Goal: Book appointment/travel/reservation

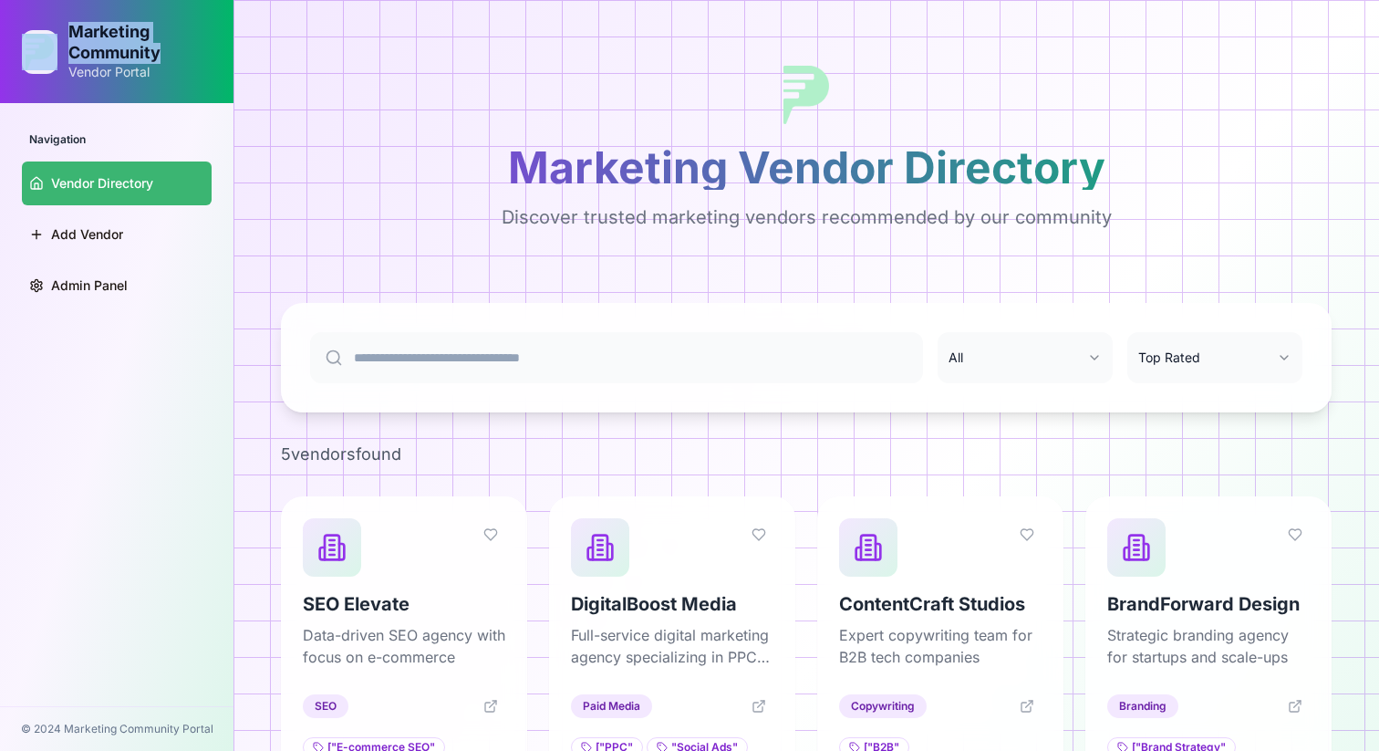
drag, startPoint x: 171, startPoint y: 57, endPoint x: 37, endPoint y: 33, distance: 135.4
click at [36, 33] on div "Marketing Community Vendor Portal" at bounding box center [117, 51] width 190 height 59
copy div "Marketing Community"
click at [281, 139] on div "Marketing Vendor Directory Discover trusted marketing vendors recommended by ou…" at bounding box center [806, 148] width 1051 height 252
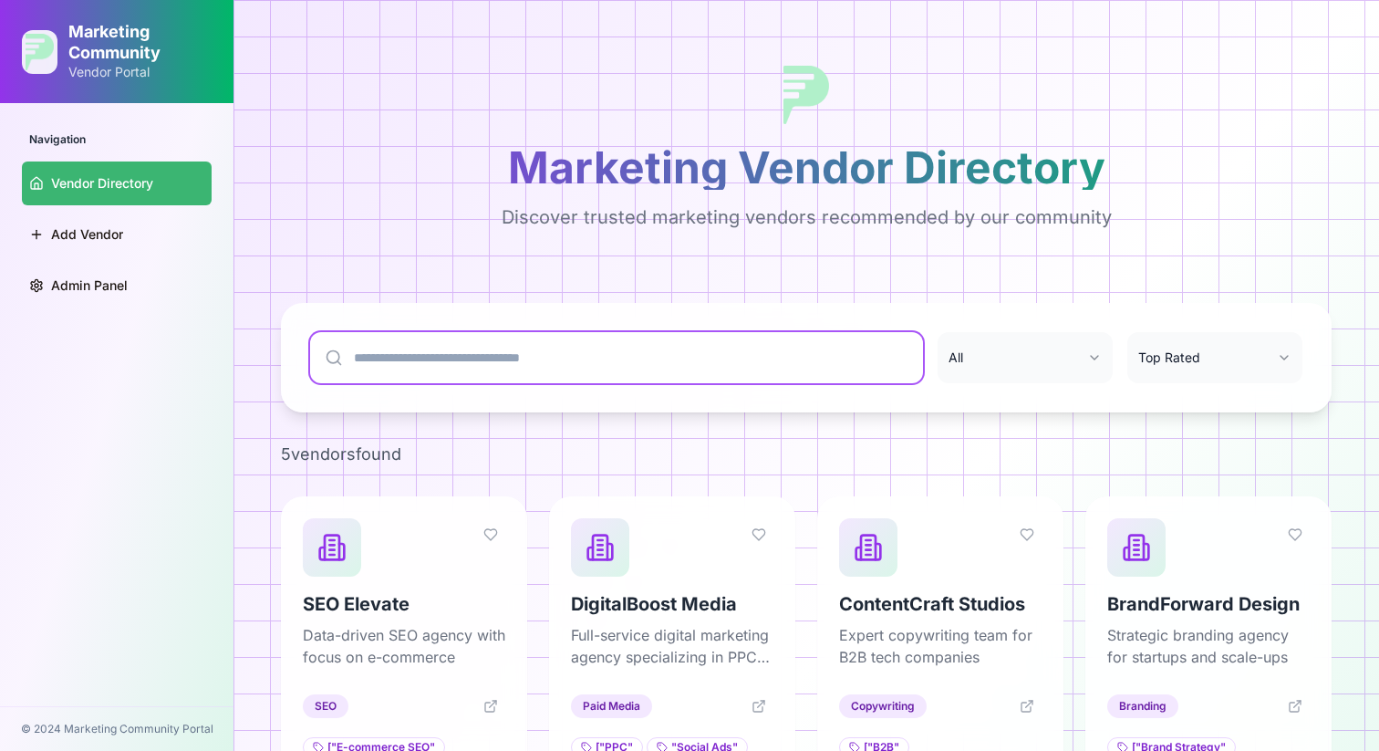
click at [471, 365] on input at bounding box center [616, 357] width 613 height 51
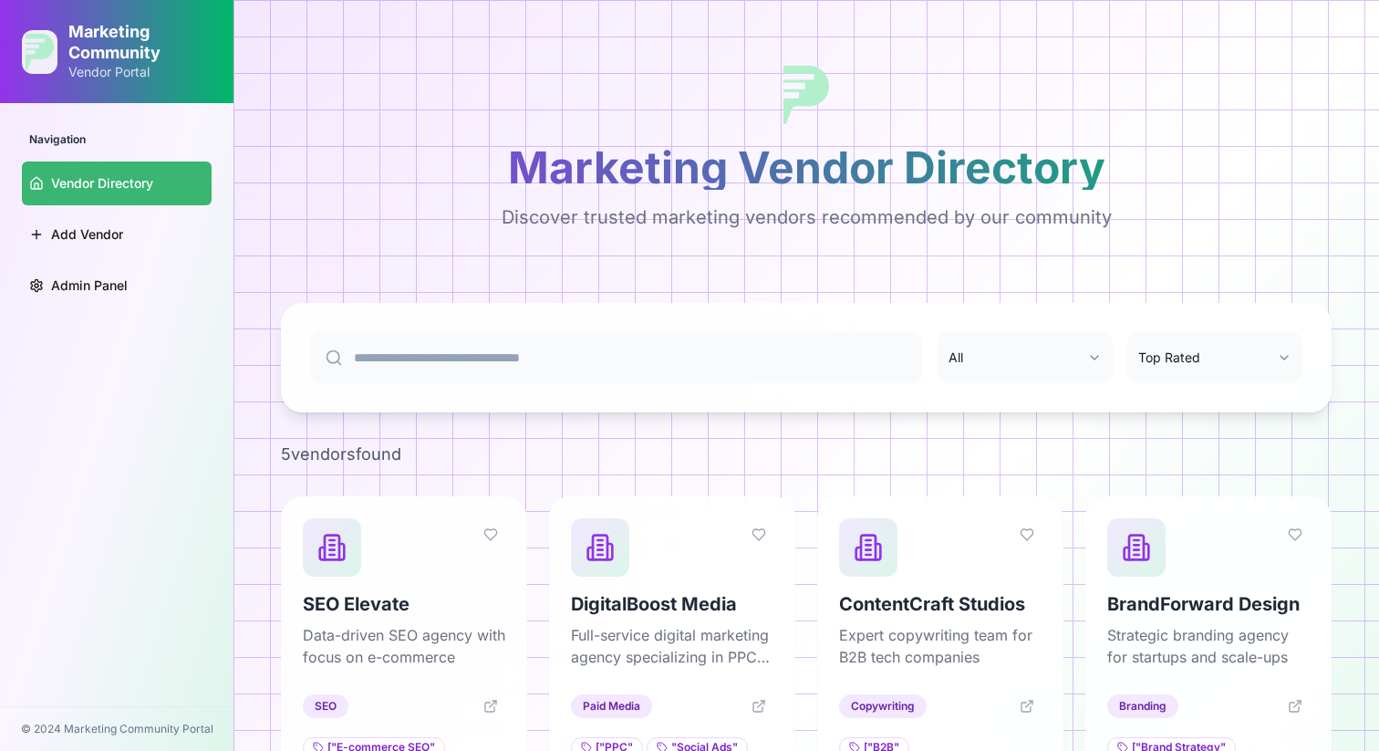
click at [464, 266] on div "Marketing Vendor Directory Discover trusted marketing vendors recommended by ou…" at bounding box center [806, 148] width 1051 height 252
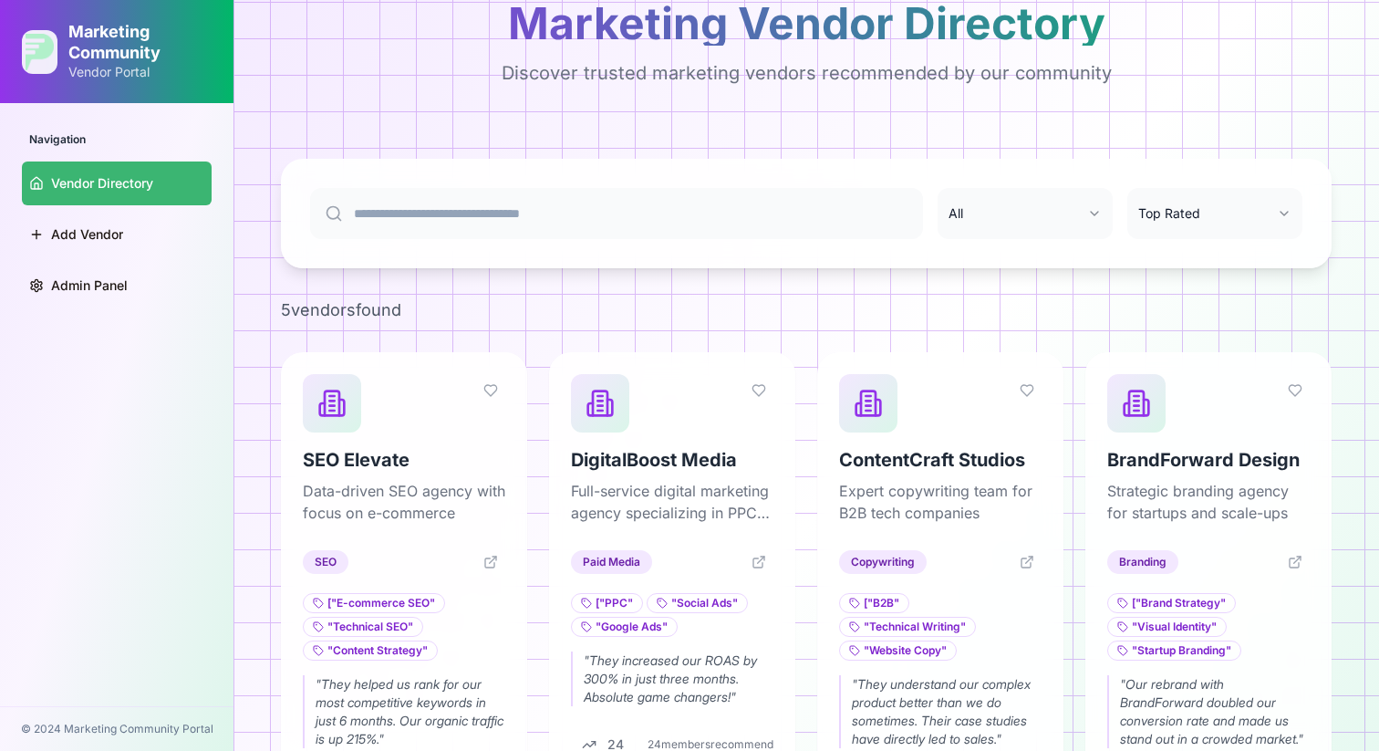
scroll to position [288, 0]
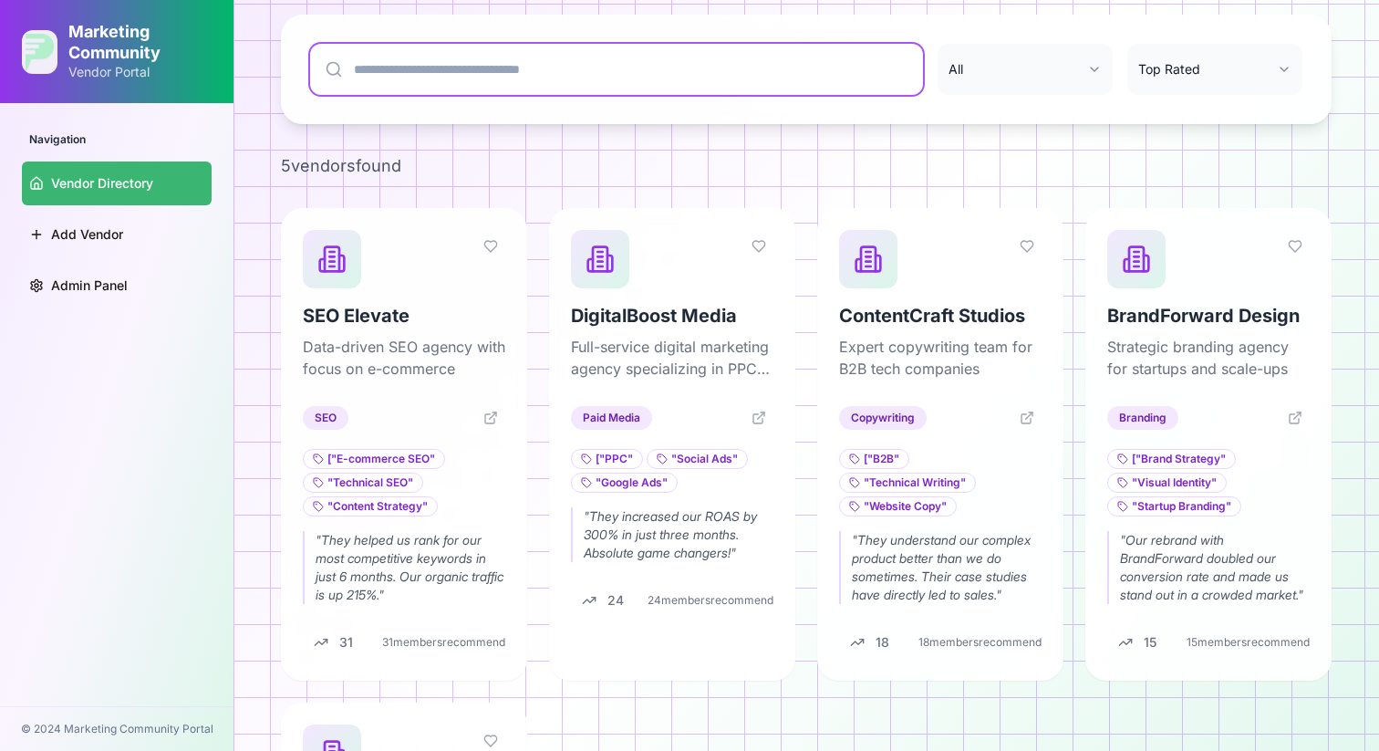
click at [532, 72] on input at bounding box center [616, 69] width 613 height 51
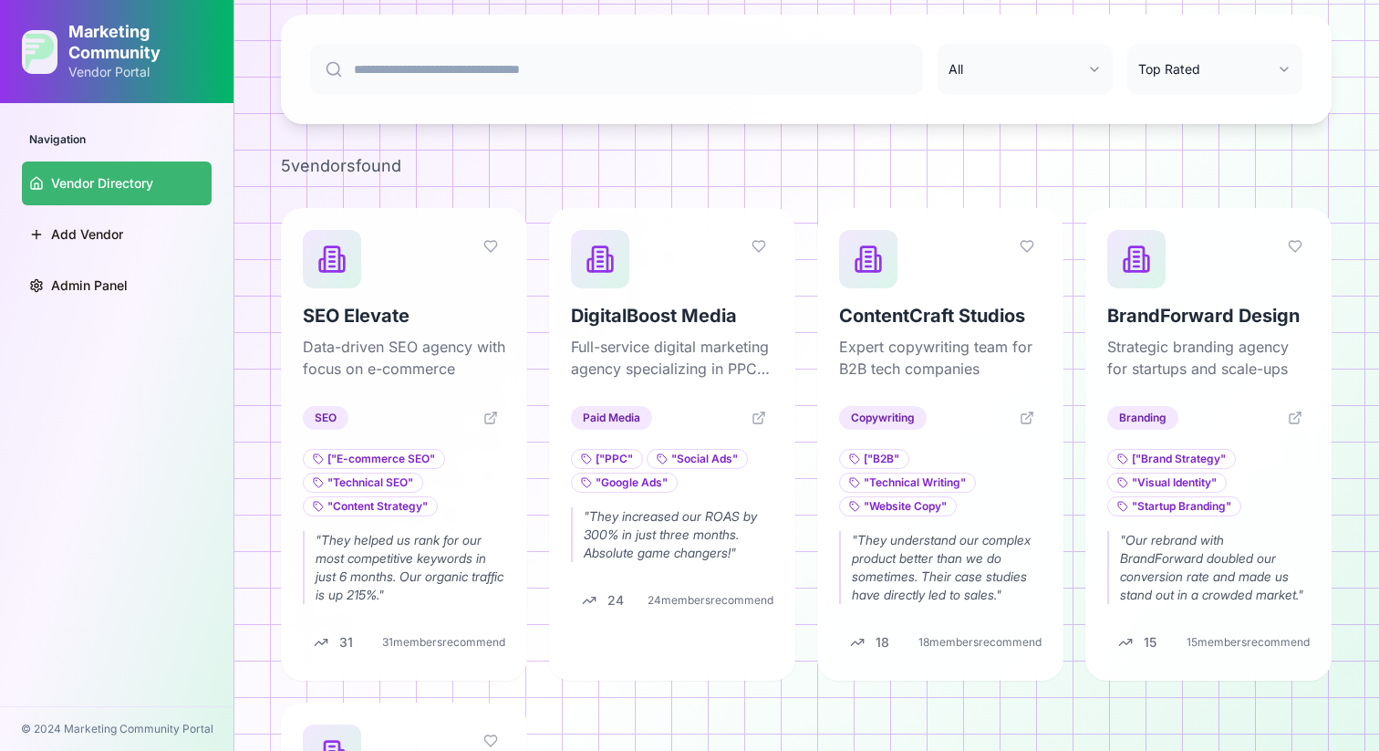
click at [1054, 71] on html "Marketing Community Vendor Portal Navigation Vendor Directory Add Vendor Admin …" at bounding box center [689, 382] width 1379 height 1341
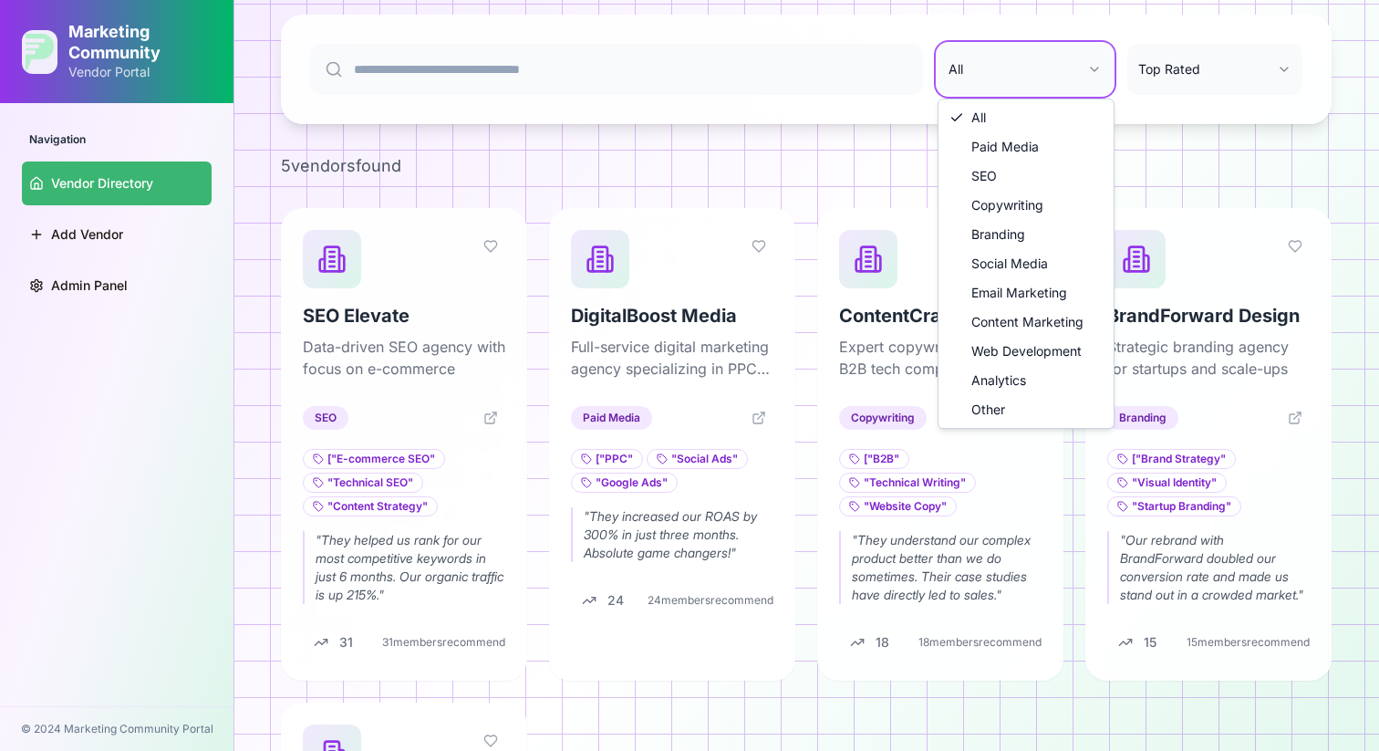
click at [1176, 195] on html "Marketing Community Vendor Portal Navigation Vendor Directory Add Vendor Admin …" at bounding box center [689, 382] width 1379 height 1341
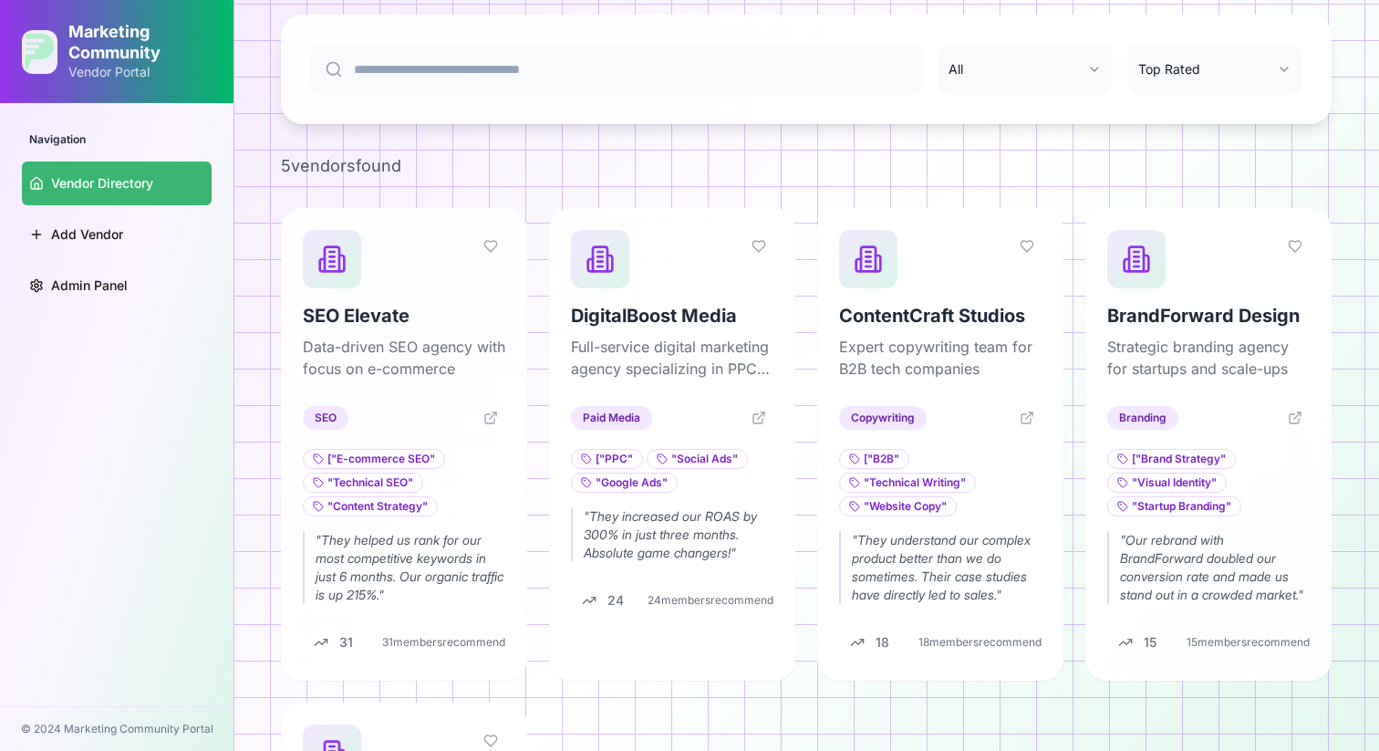
click at [1249, 65] on html "Marketing Community Vendor Portal Navigation Vendor Directory Add Vendor Admin …" at bounding box center [689, 382] width 1379 height 1341
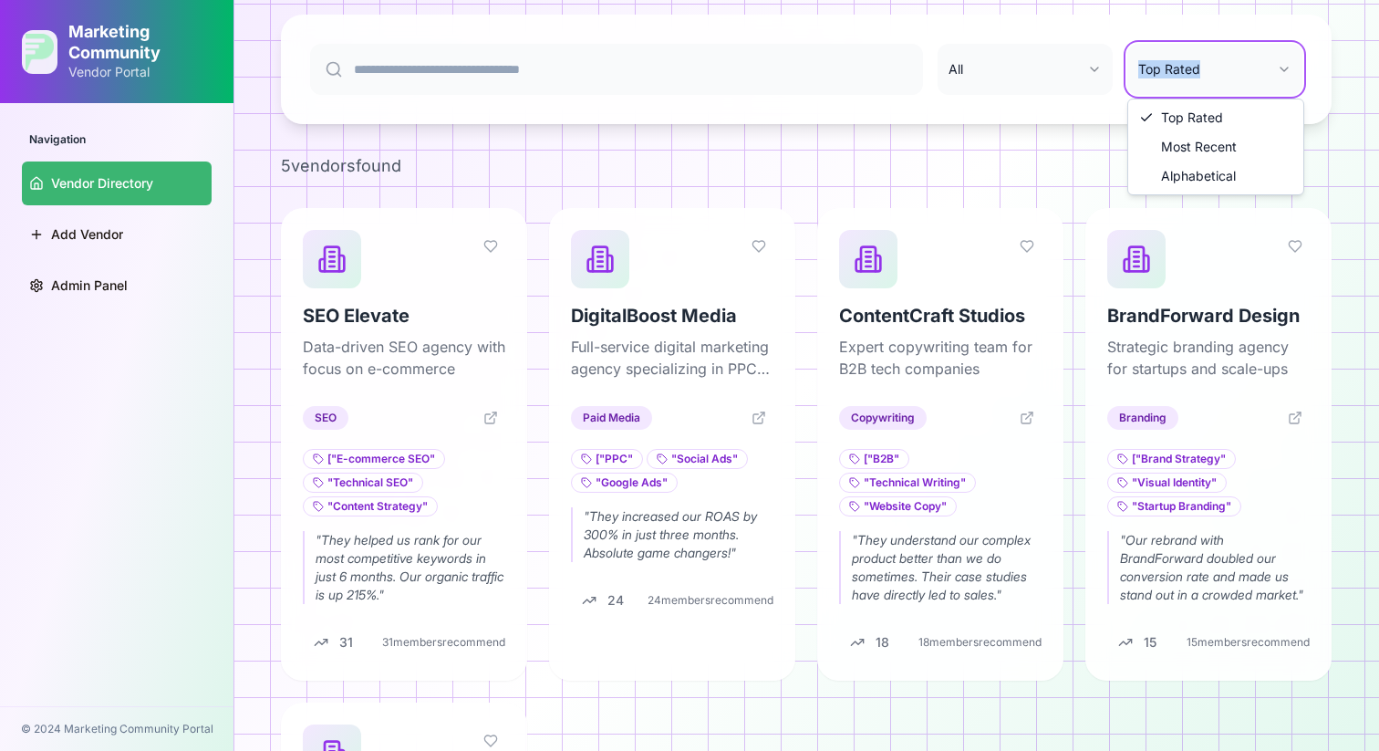
click at [1249, 65] on html "Marketing Community Vendor Portal Navigation Vendor Directory Add Vendor Admin …" at bounding box center [689, 382] width 1379 height 1341
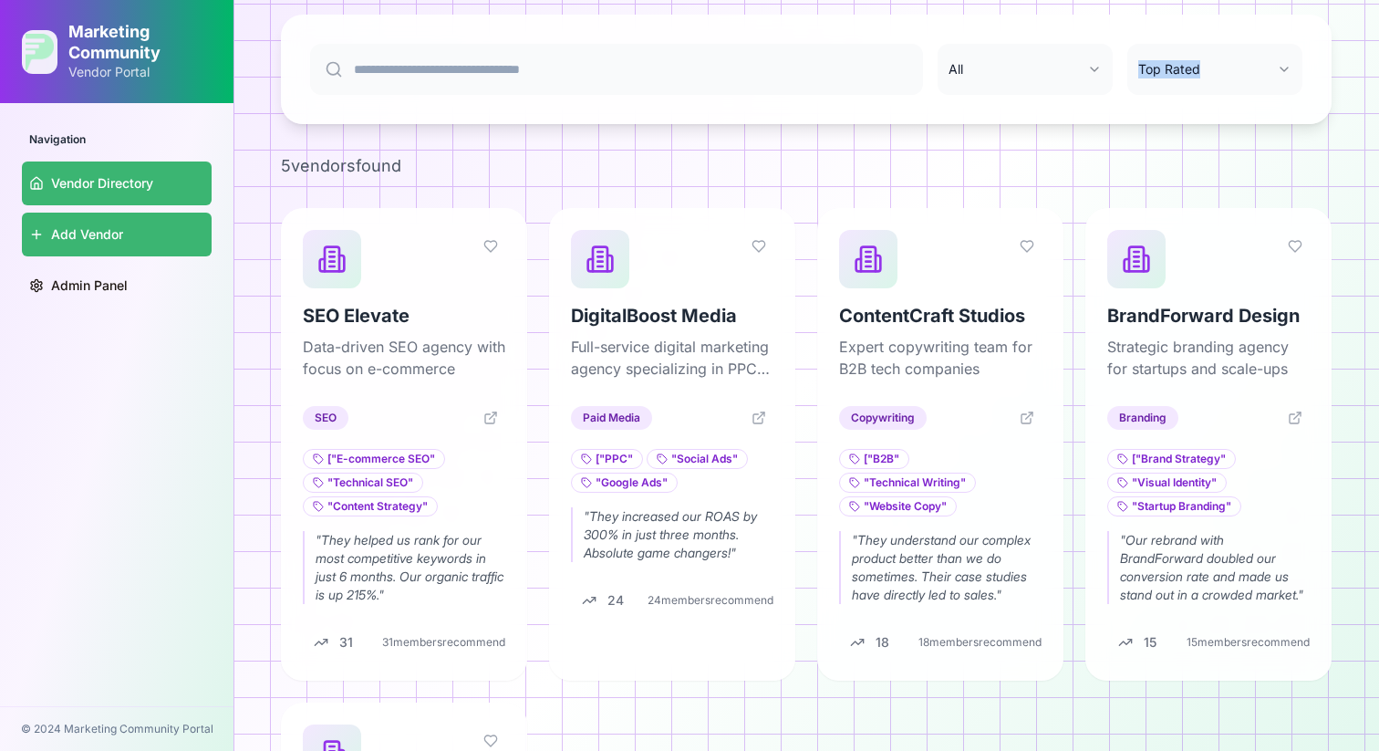
click at [115, 237] on span "Add Vendor" at bounding box center [87, 234] width 72 height 18
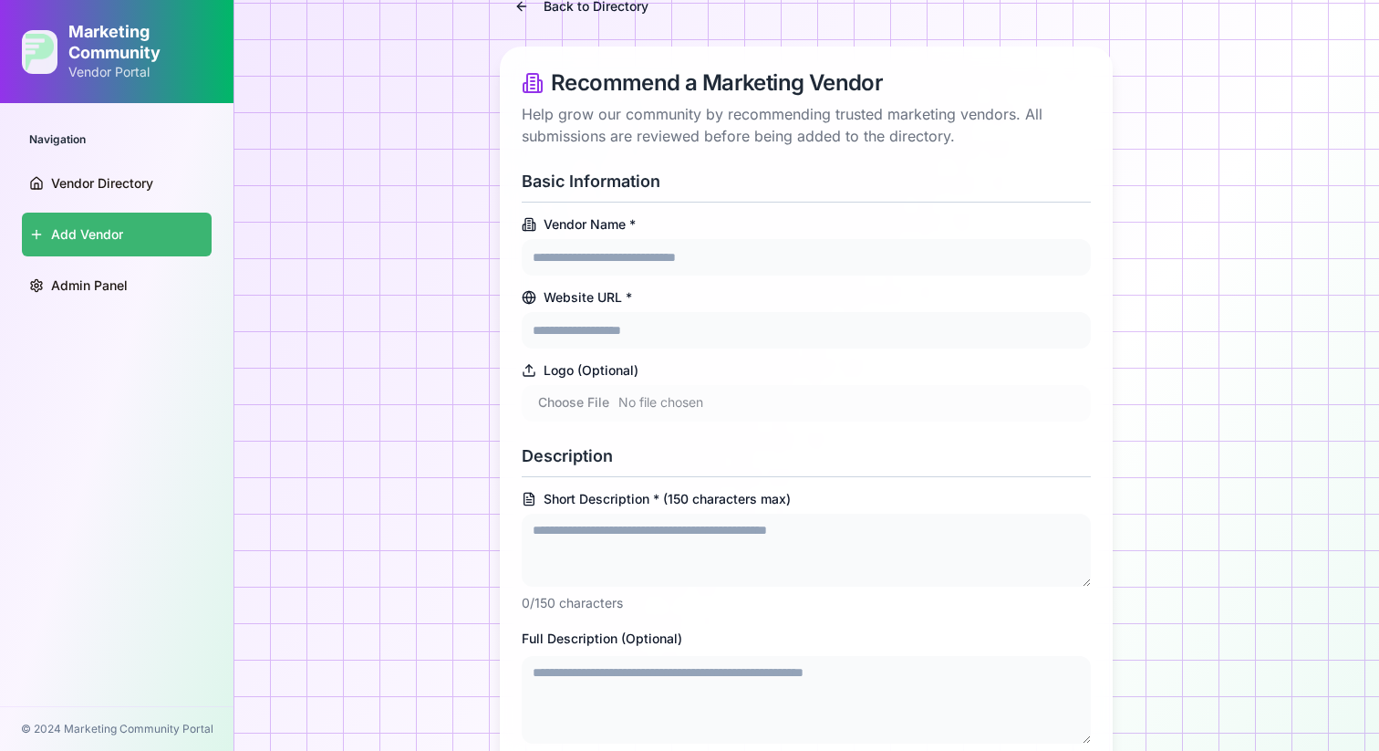
scroll to position [30, 0]
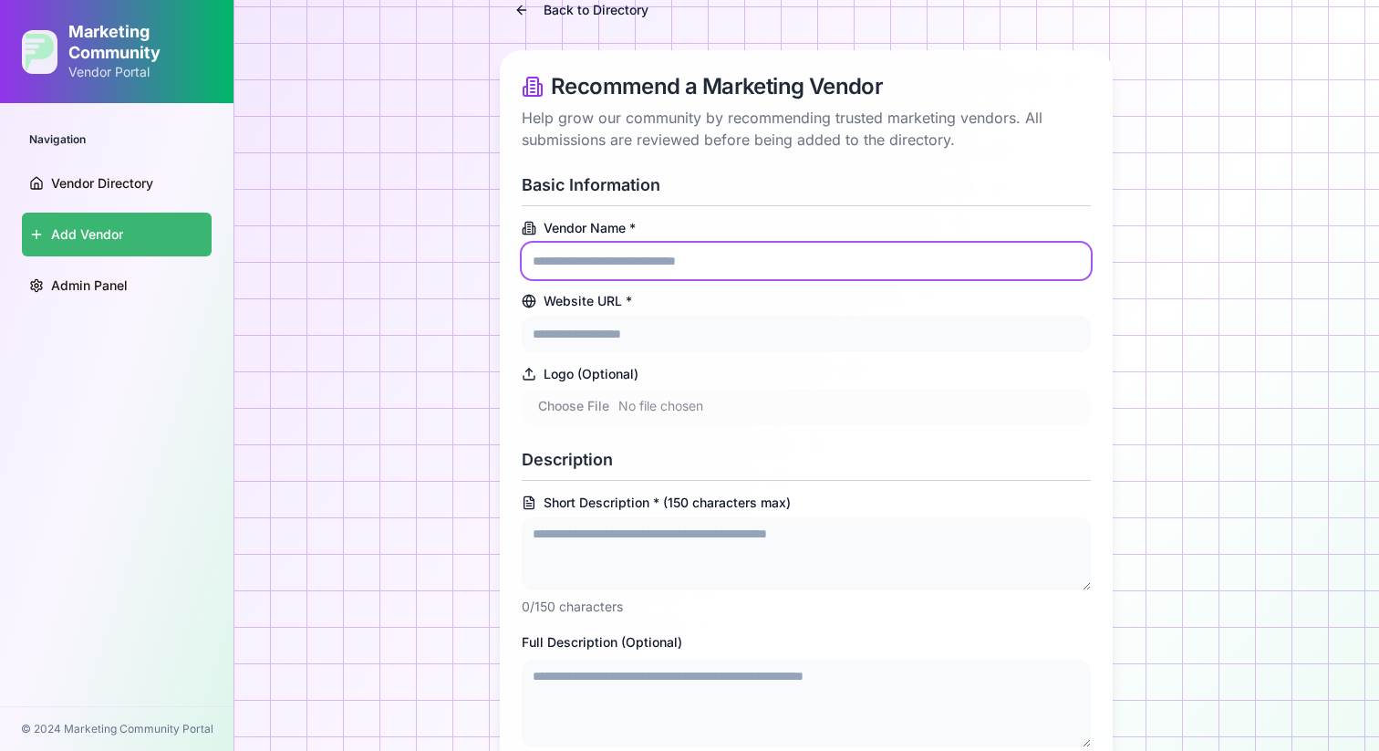
click at [595, 257] on input "Vendor Name *" at bounding box center [806, 261] width 569 height 36
click at [594, 261] on input "Vendor Name *" at bounding box center [806, 261] width 569 height 36
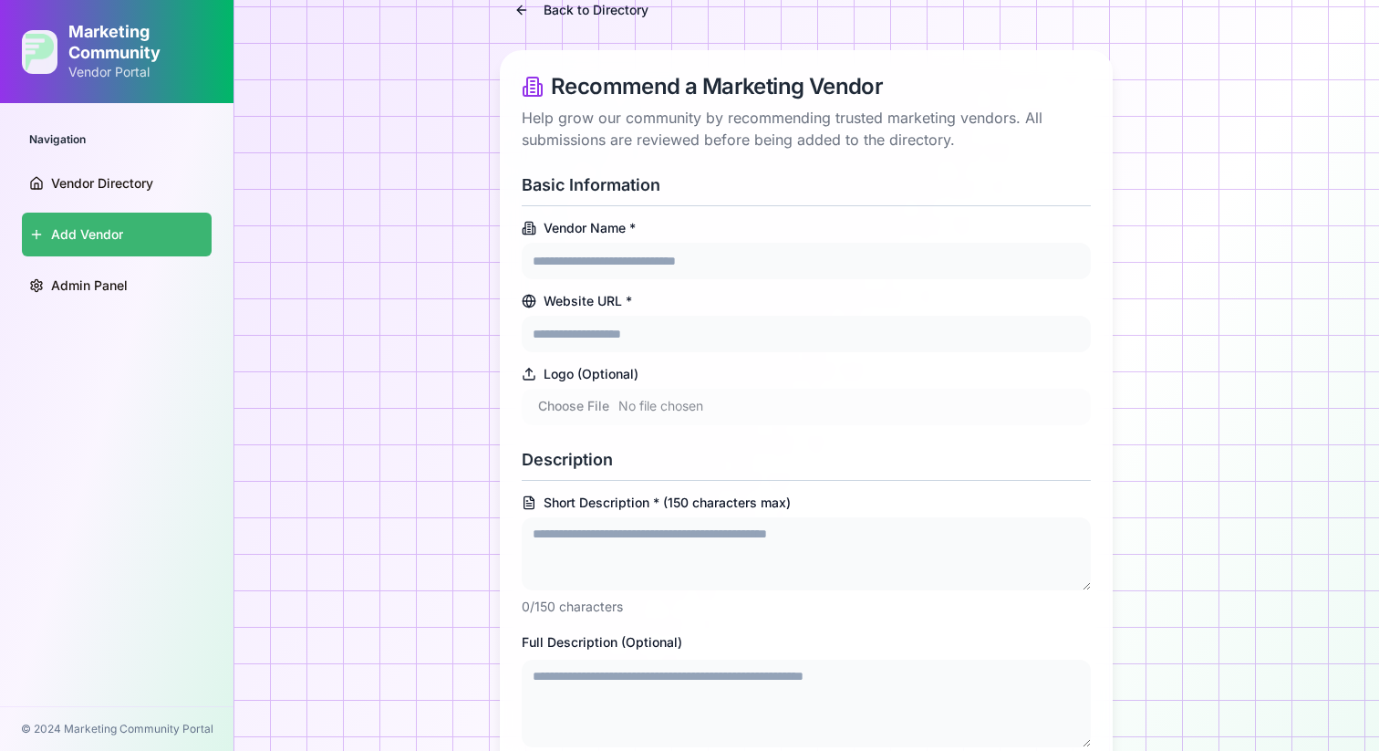
click at [819, 221] on label "Vendor Name *" at bounding box center [806, 228] width 569 height 15
click at [819, 243] on input "Vendor Name *" at bounding box center [806, 261] width 569 height 36
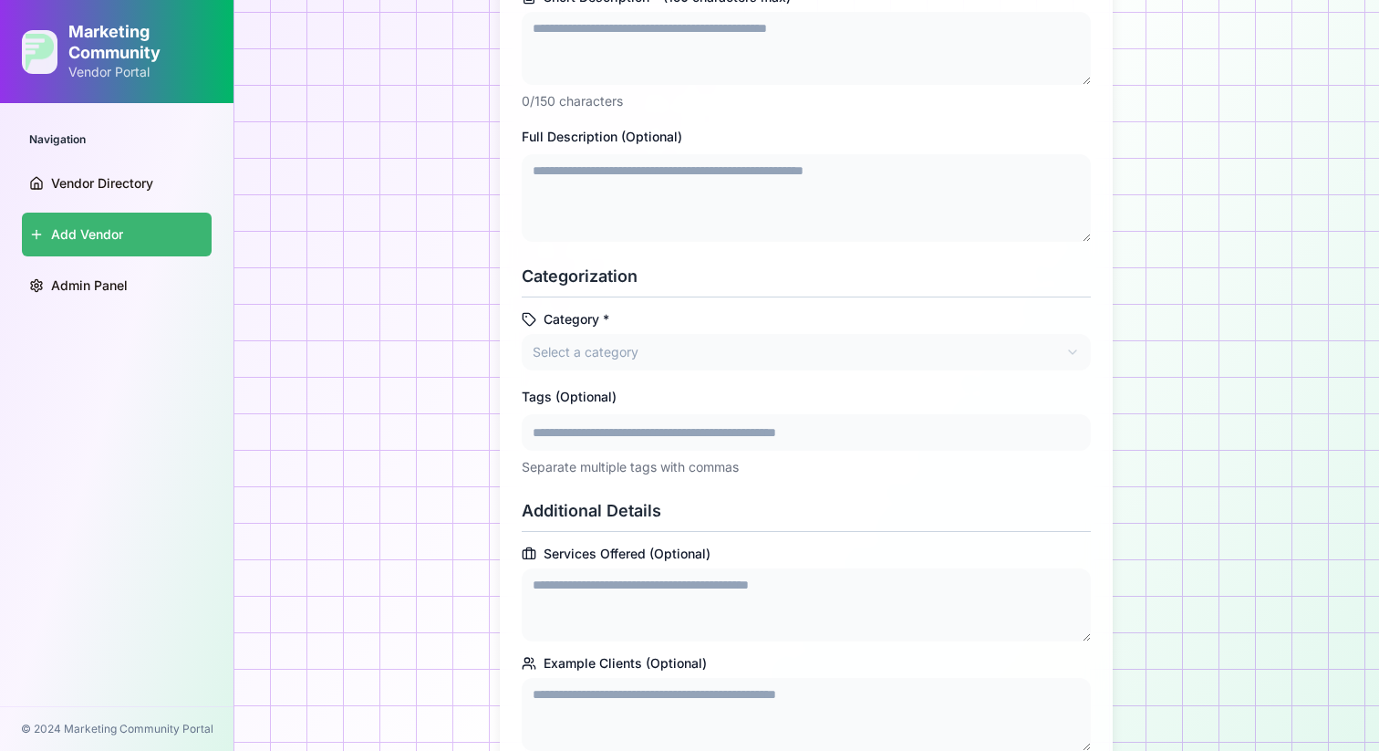
scroll to position [0, 0]
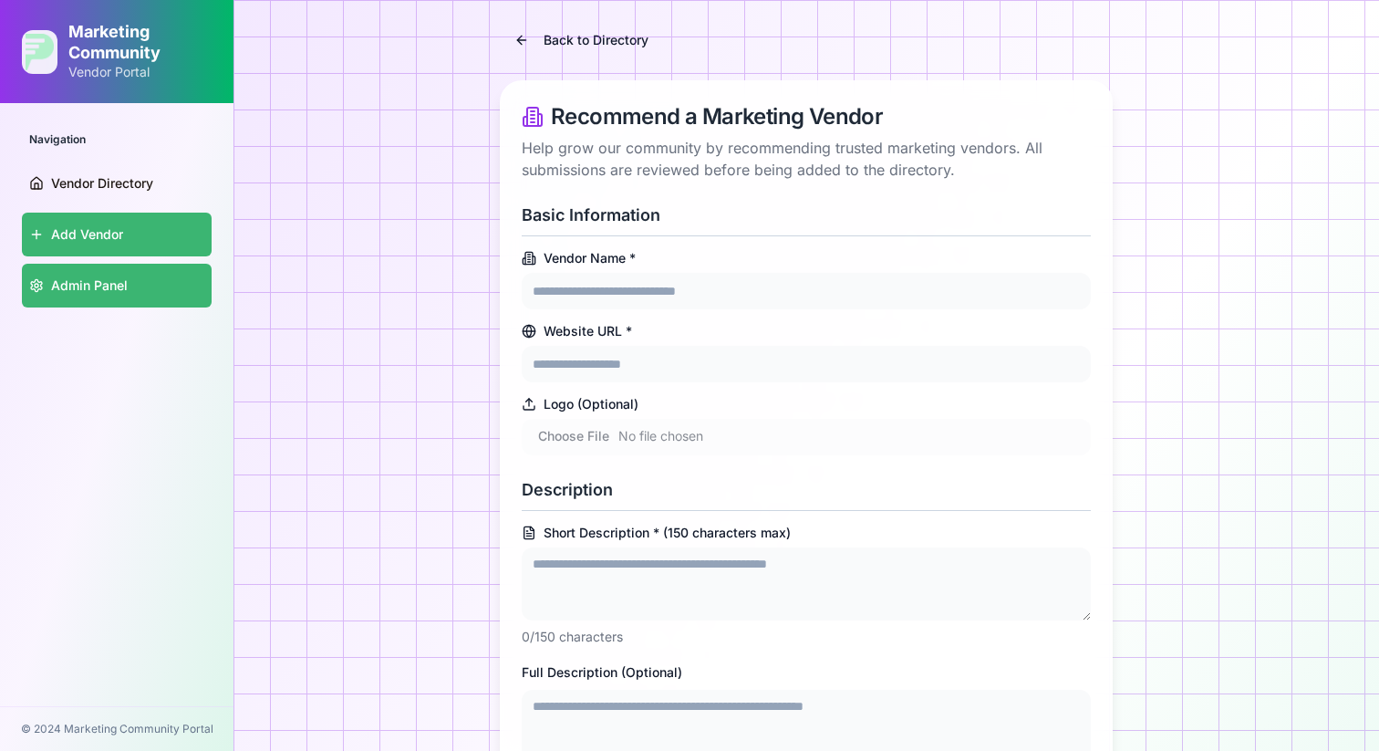
click at [113, 291] on span "Admin Panel" at bounding box center [89, 285] width 77 height 18
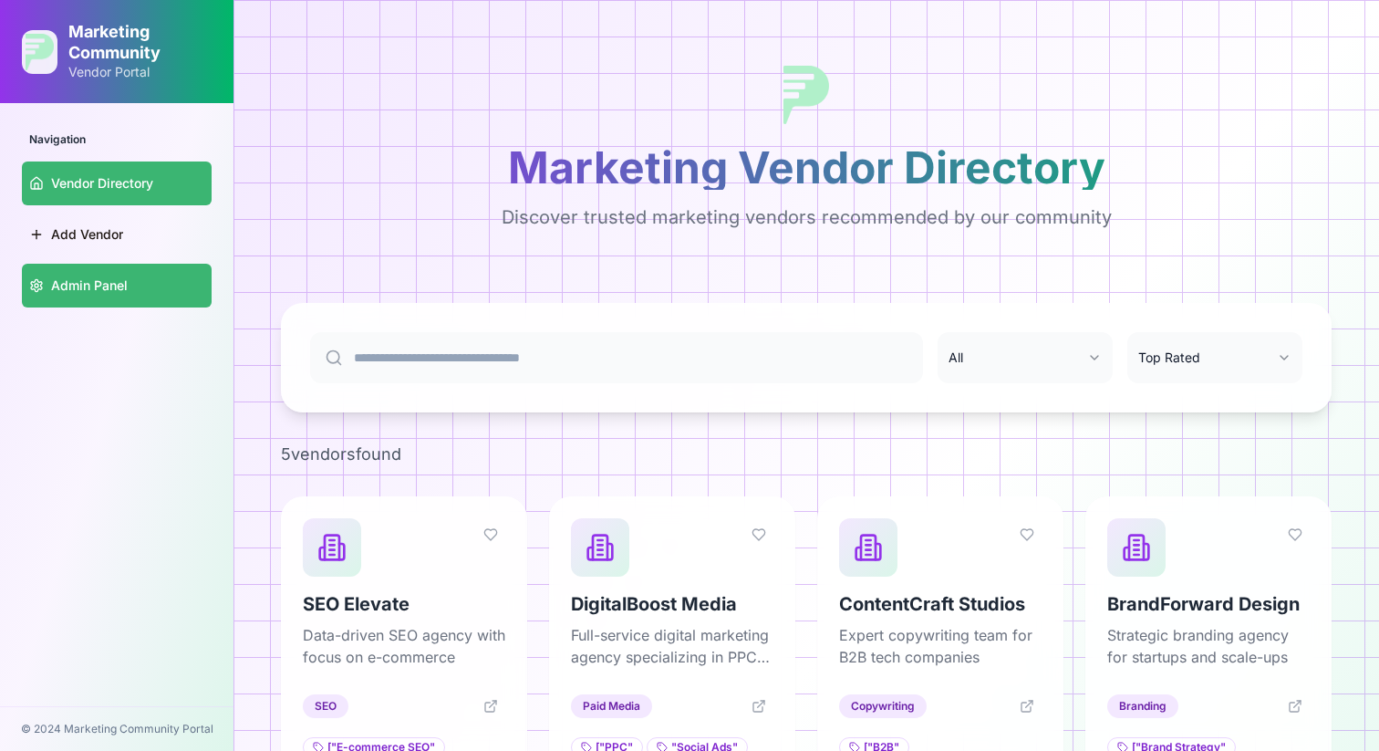
click at [101, 269] on link "Admin Panel" at bounding box center [117, 286] width 190 height 44
click at [103, 286] on span "Admin Panel" at bounding box center [89, 285] width 77 height 18
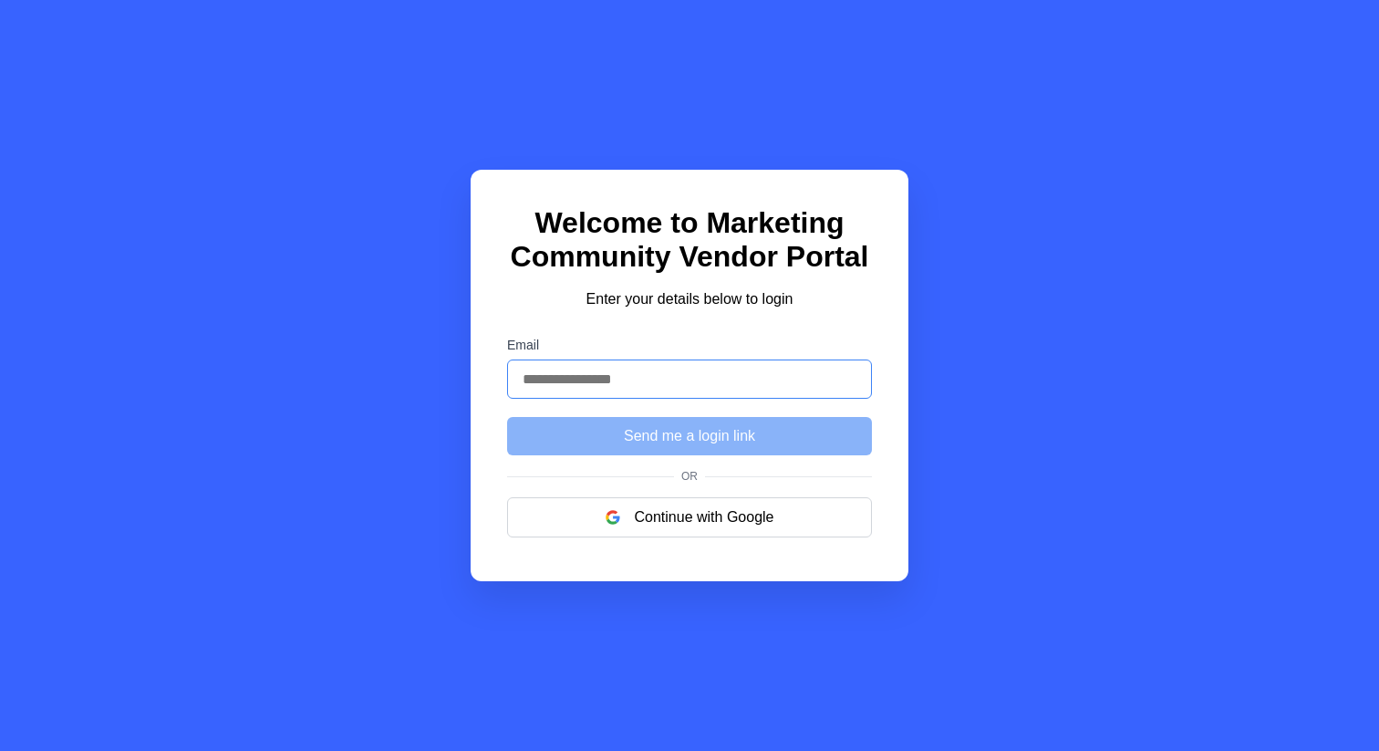
click at [620, 382] on input "Email" at bounding box center [689, 378] width 365 height 39
click at [523, 325] on div "Welcome to Marketing Community Vendor Portal Enter your details below to login …" at bounding box center [690, 375] width 438 height 411
click at [572, 388] on input "Email" at bounding box center [689, 378] width 365 height 39
click at [529, 412] on form "Email Send me a login link" at bounding box center [689, 396] width 365 height 118
click at [550, 374] on input "Email" at bounding box center [689, 378] width 365 height 39
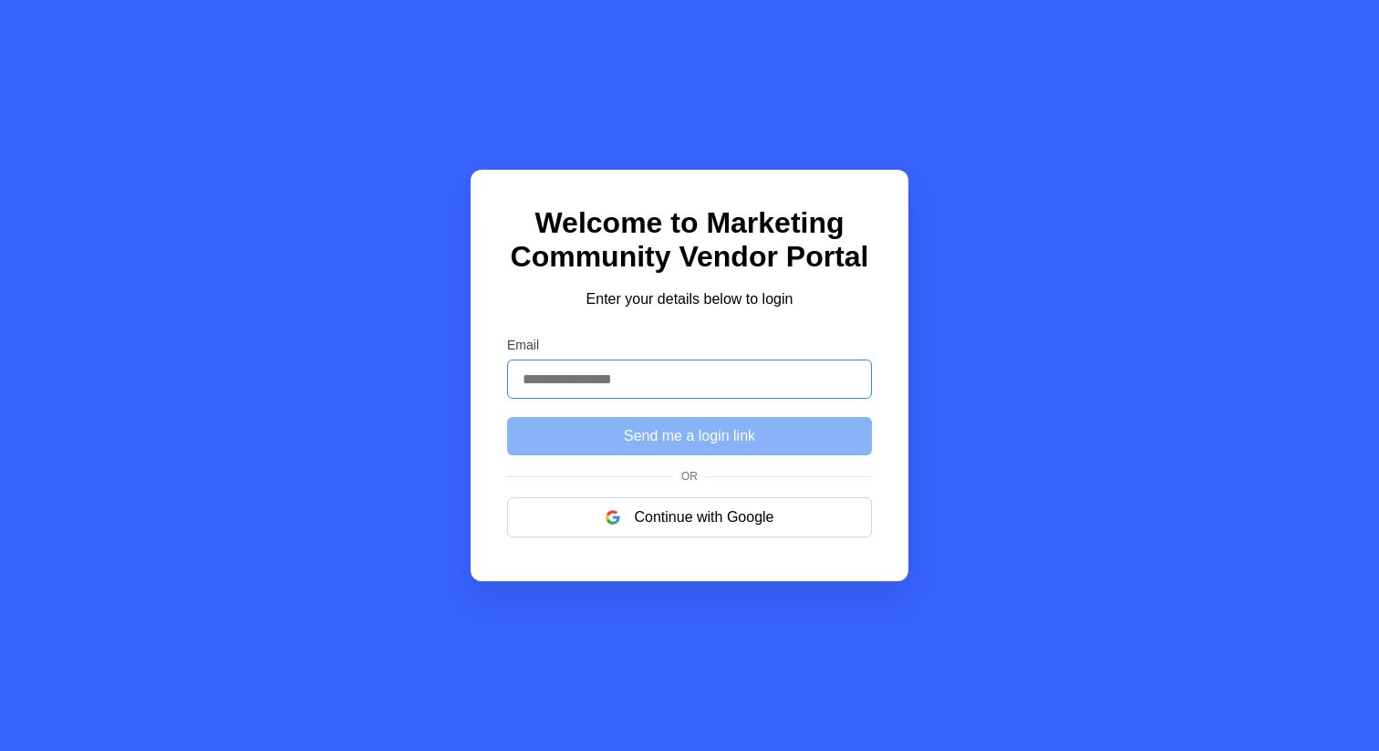
click at [550, 374] on input "Email" at bounding box center [689, 378] width 365 height 39
click at [567, 342] on label "Email" at bounding box center [689, 344] width 365 height 15
click at [567, 359] on input "Email" at bounding box center [689, 378] width 365 height 39
click at [598, 378] on input "Email" at bounding box center [689, 378] width 365 height 39
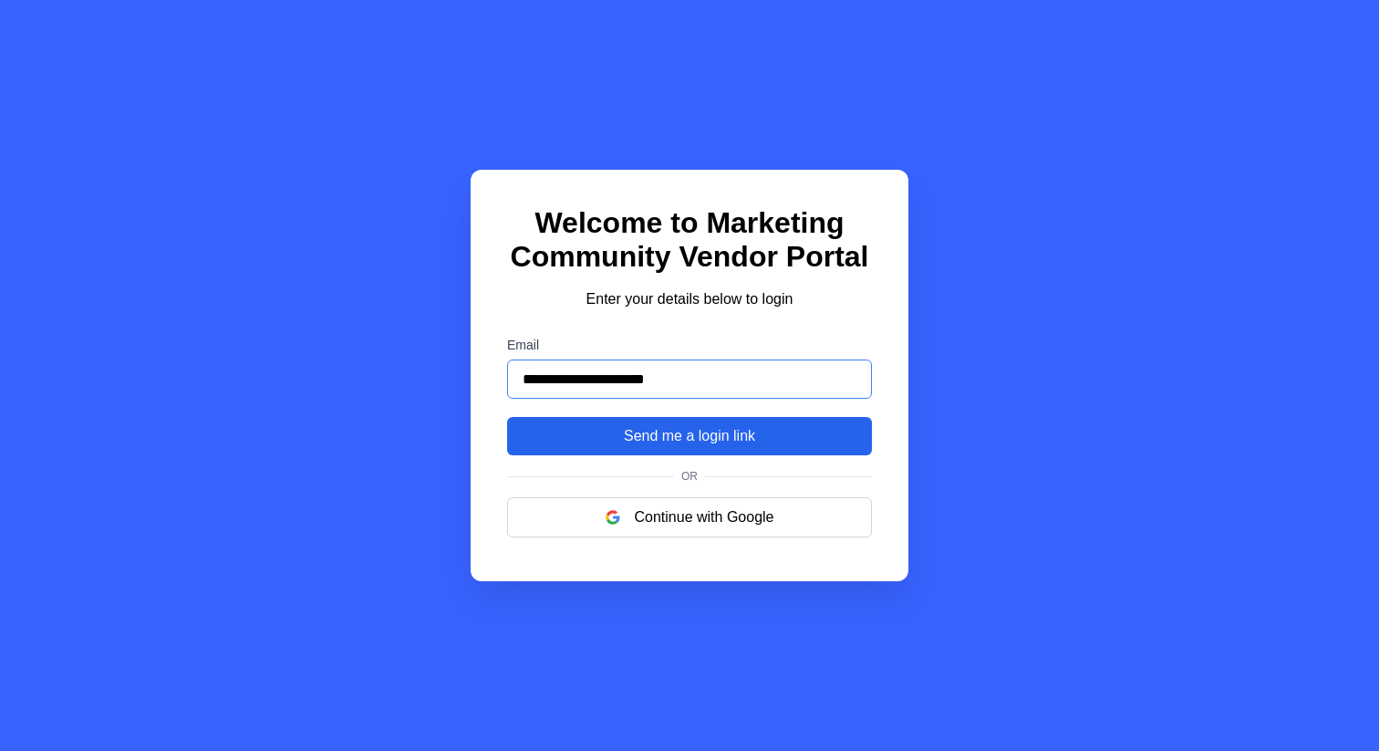
type input "**********"
click at [705, 443] on button "Send me a login link" at bounding box center [689, 436] width 365 height 38
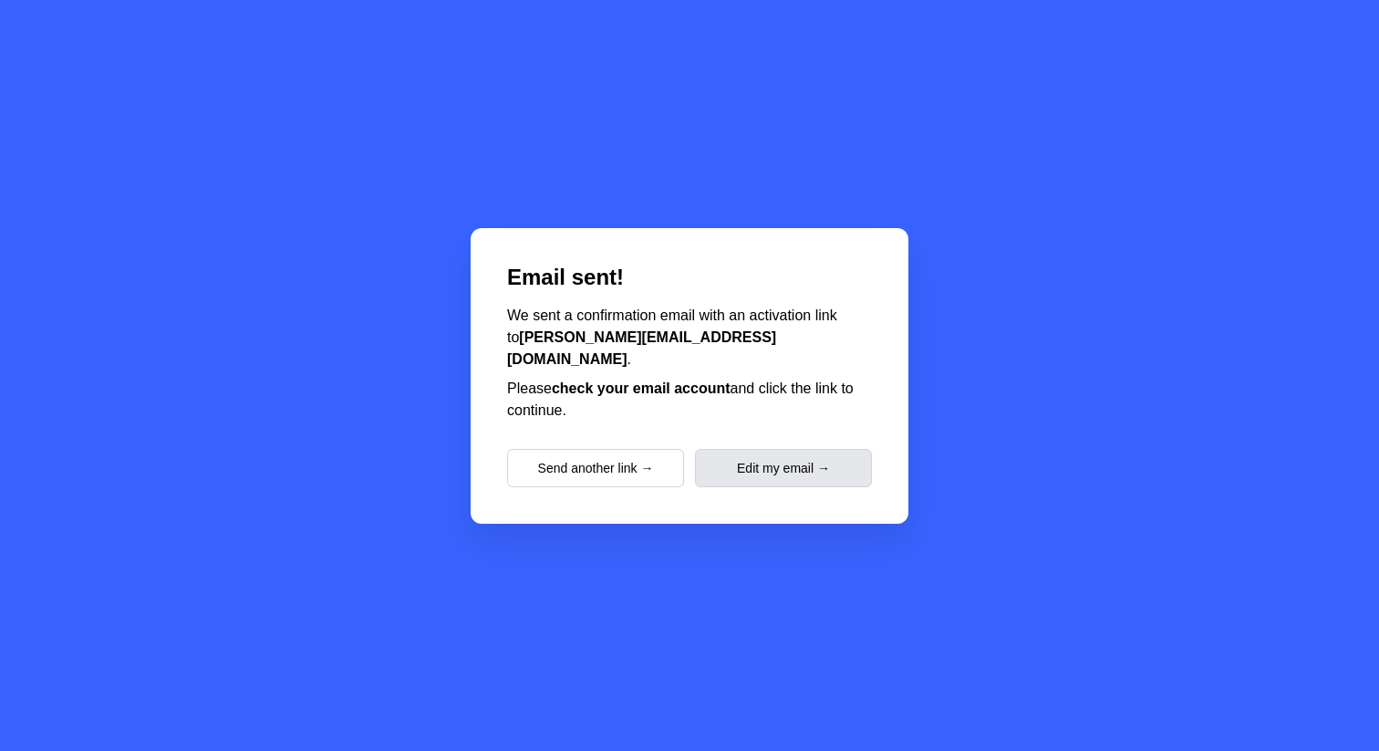
click at [793, 451] on button "Edit my email →" at bounding box center [783, 468] width 177 height 38
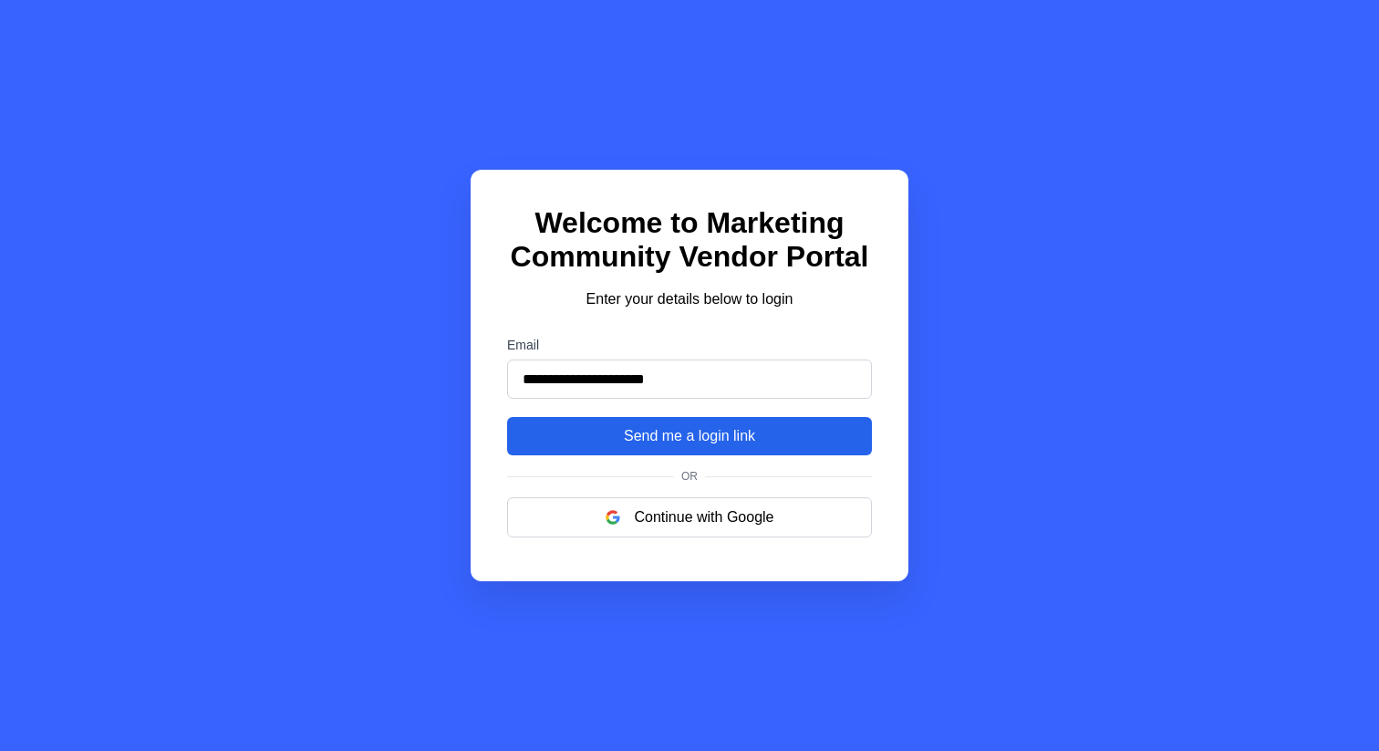
type input "**********"
click at [645, 440] on button "Send me a login link" at bounding box center [689, 436] width 365 height 38
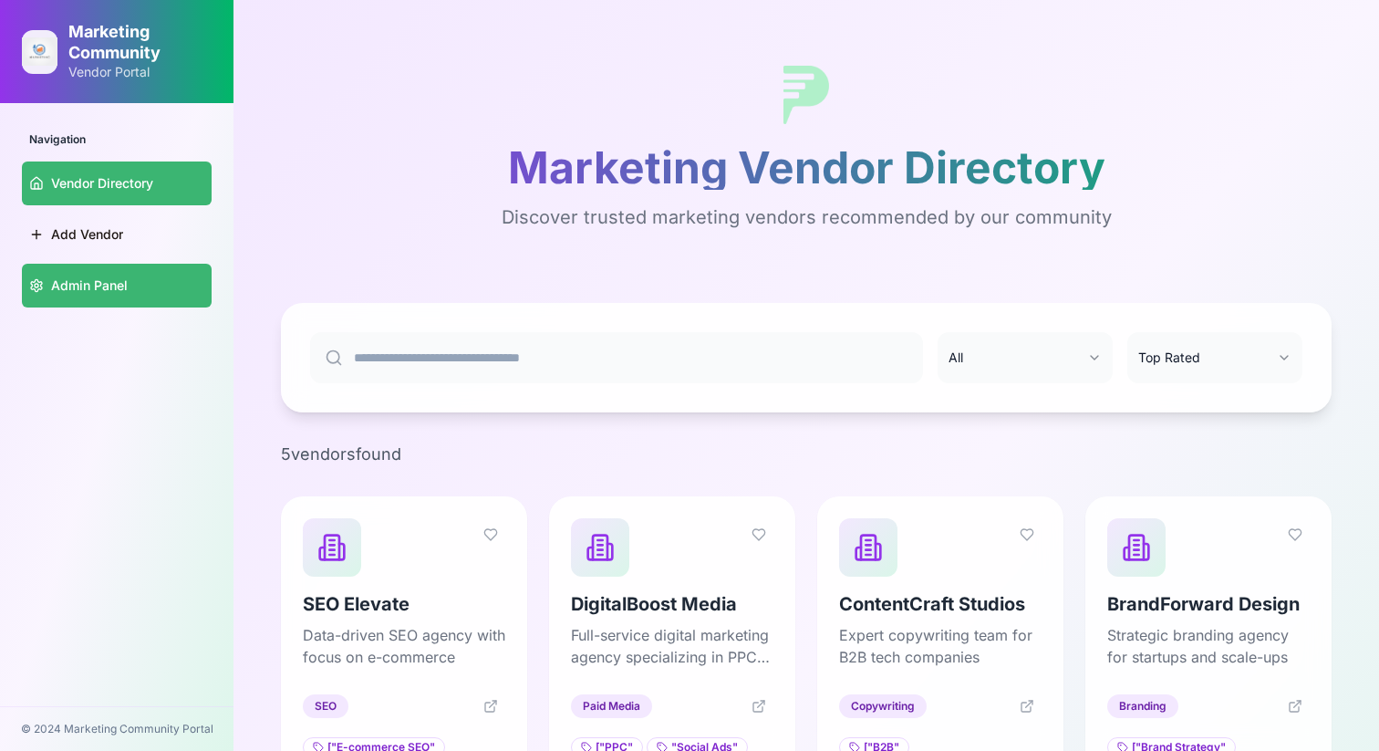
click at [88, 286] on span "Admin Panel" at bounding box center [89, 285] width 77 height 18
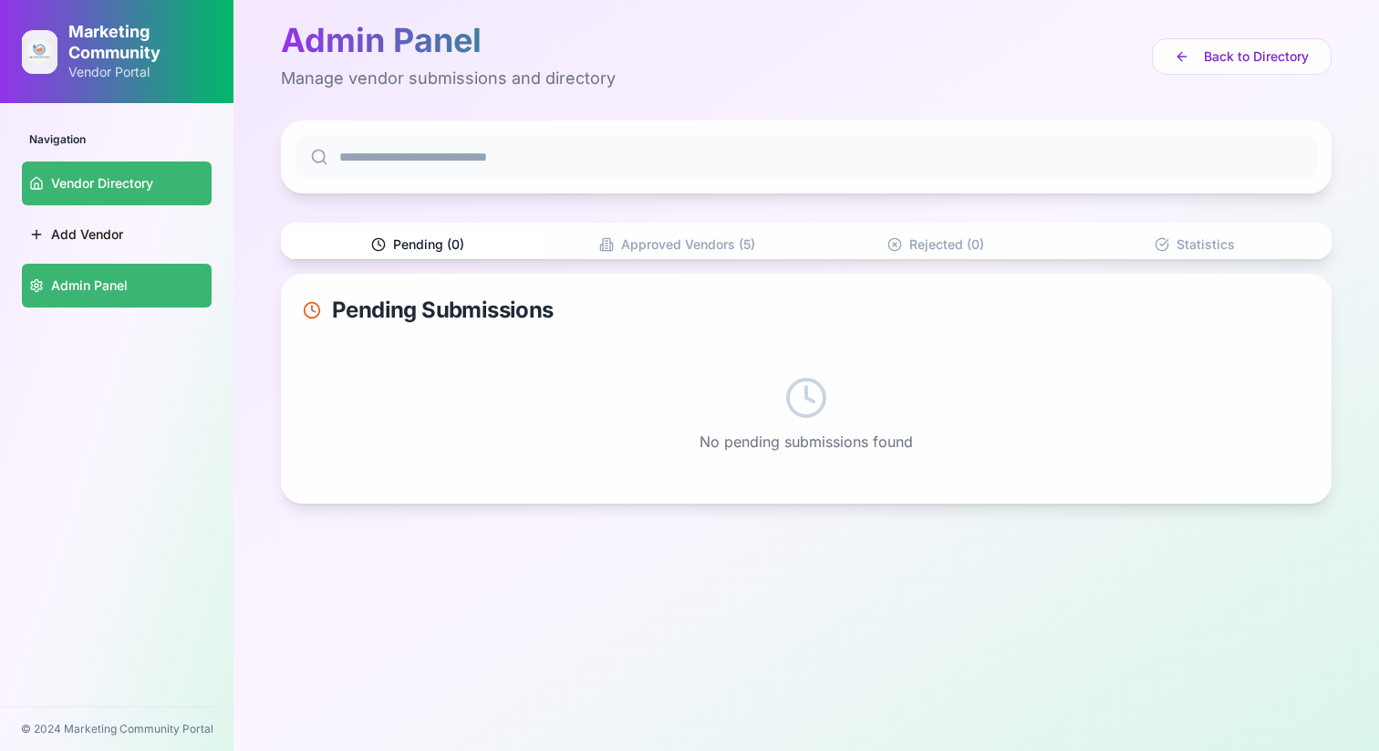
click at [85, 176] on span "Vendor Directory" at bounding box center [102, 183] width 102 height 18
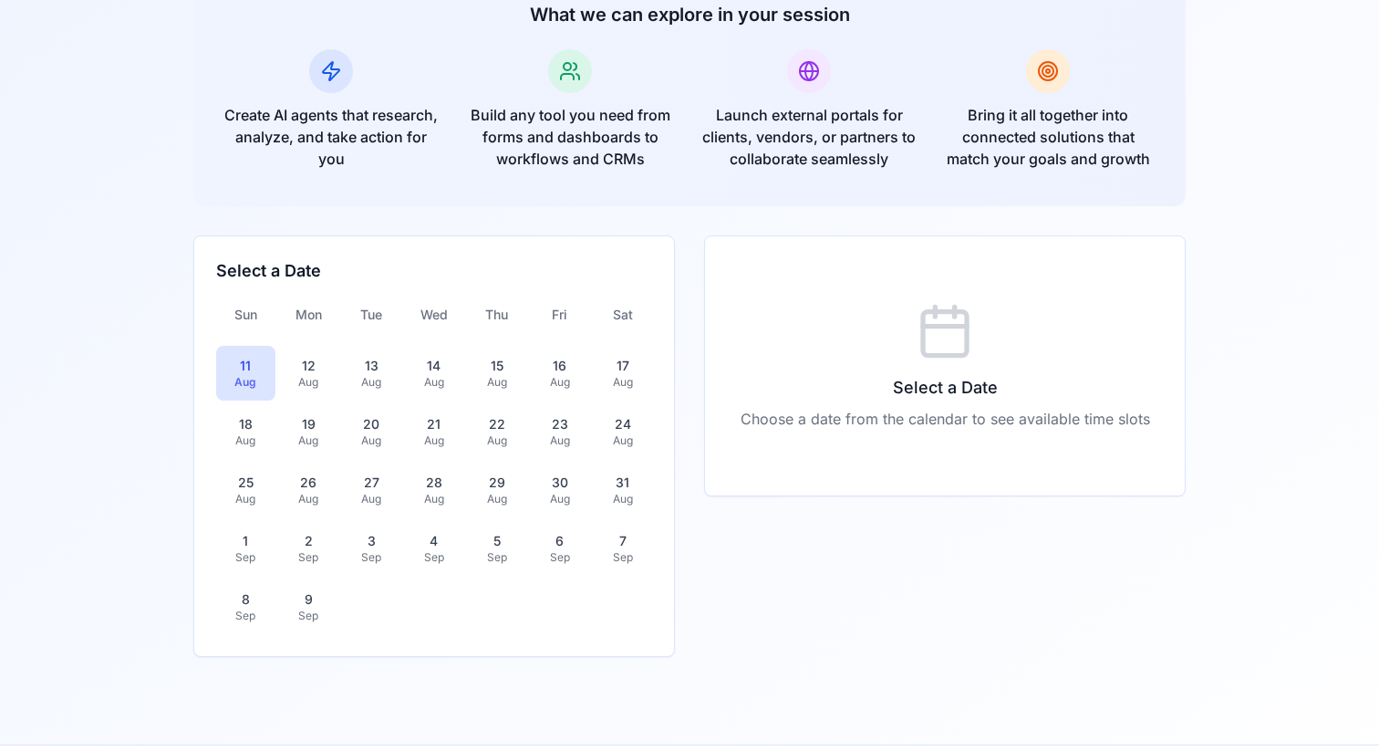
scroll to position [192, 0]
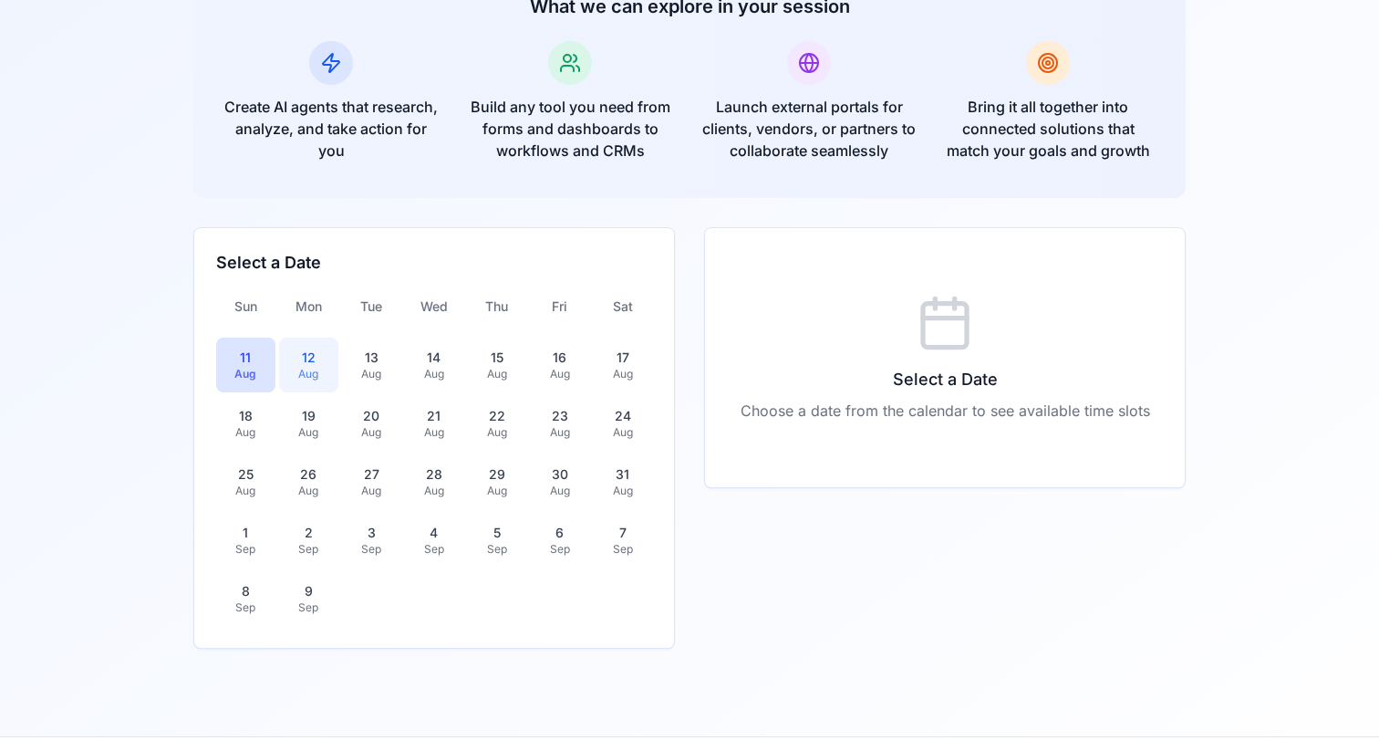
click at [308, 363] on div "12" at bounding box center [308, 357] width 37 height 18
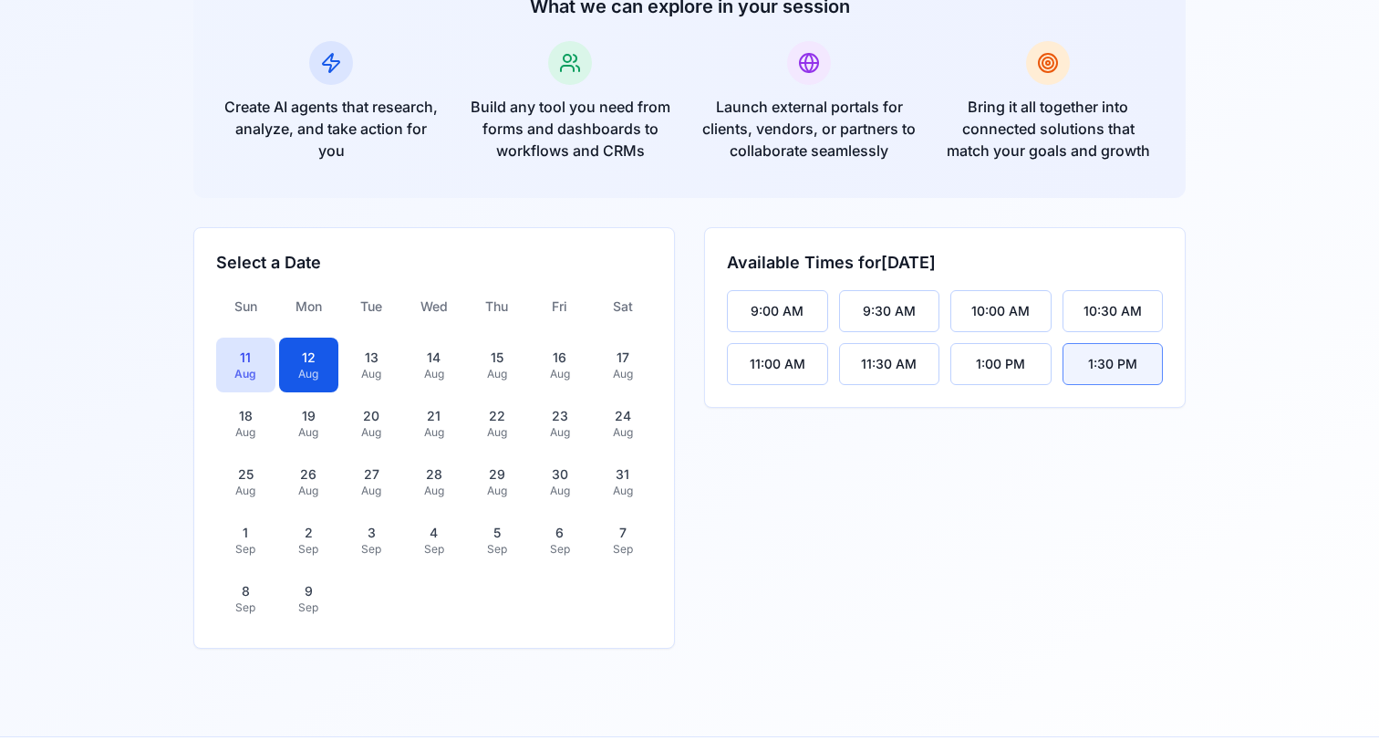
click at [1107, 366] on div "1:30 PM" at bounding box center [1112, 364] width 49 height 18
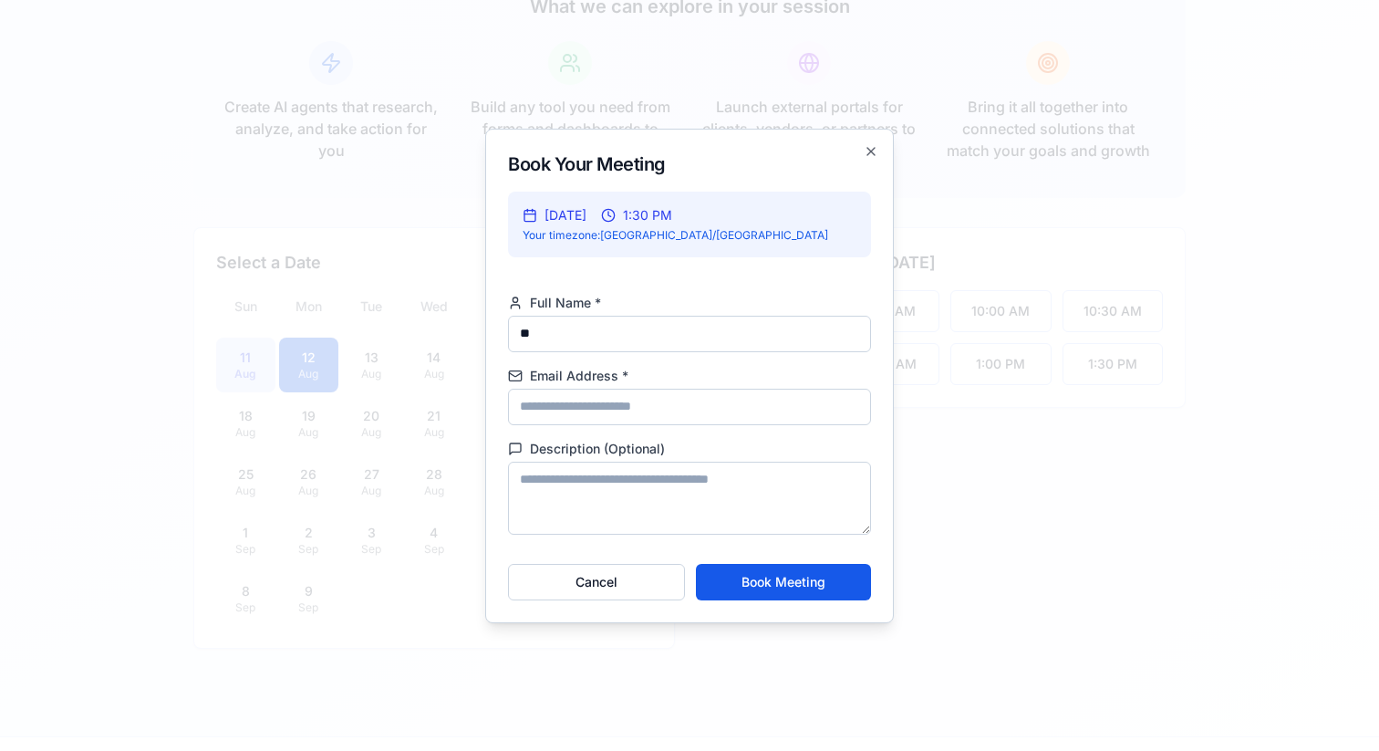
type input "*"
type input "**********"
click at [580, 416] on input "Email Address *" at bounding box center [689, 406] width 363 height 36
type input "**********"
click at [621, 498] on textarea "Description (Optional)" at bounding box center [689, 497] width 363 height 73
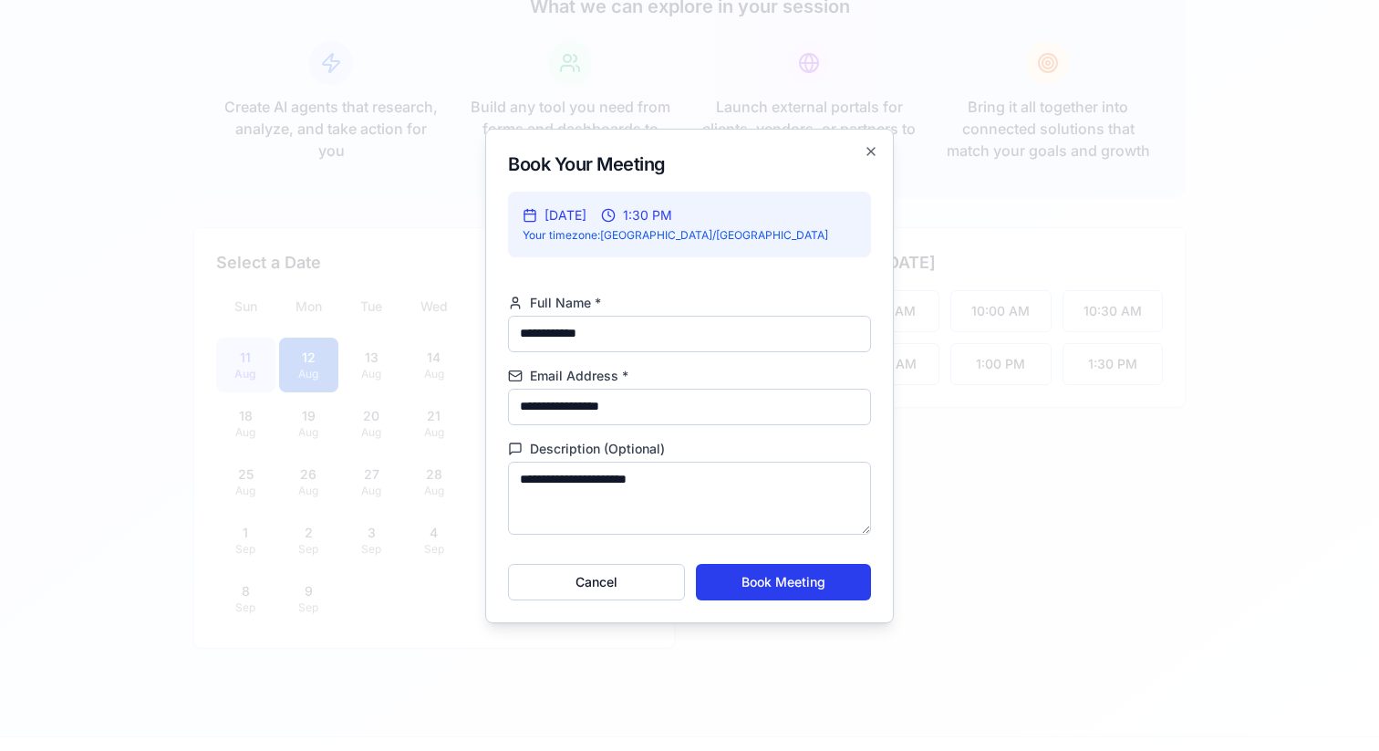
type textarea "**********"
click at [797, 585] on button "Book Meeting" at bounding box center [783, 582] width 175 height 36
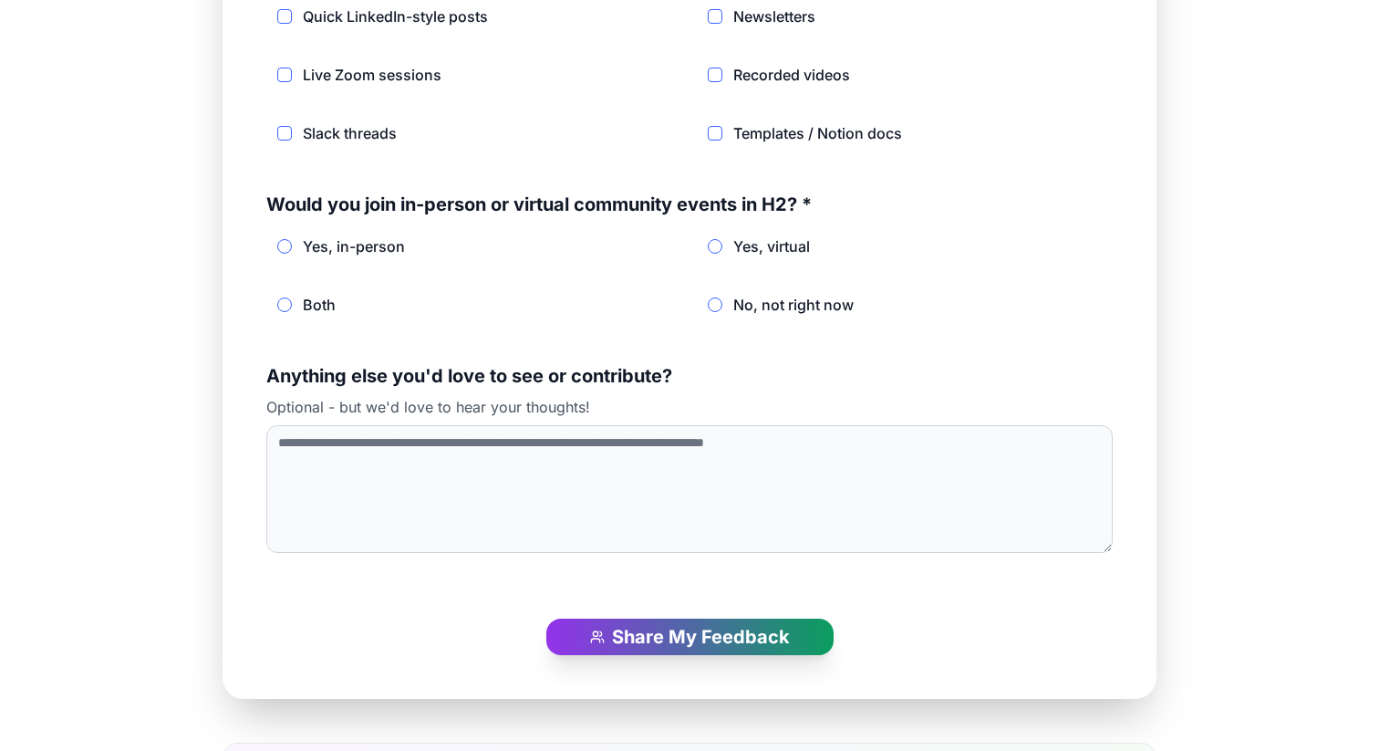
scroll to position [1467, 0]
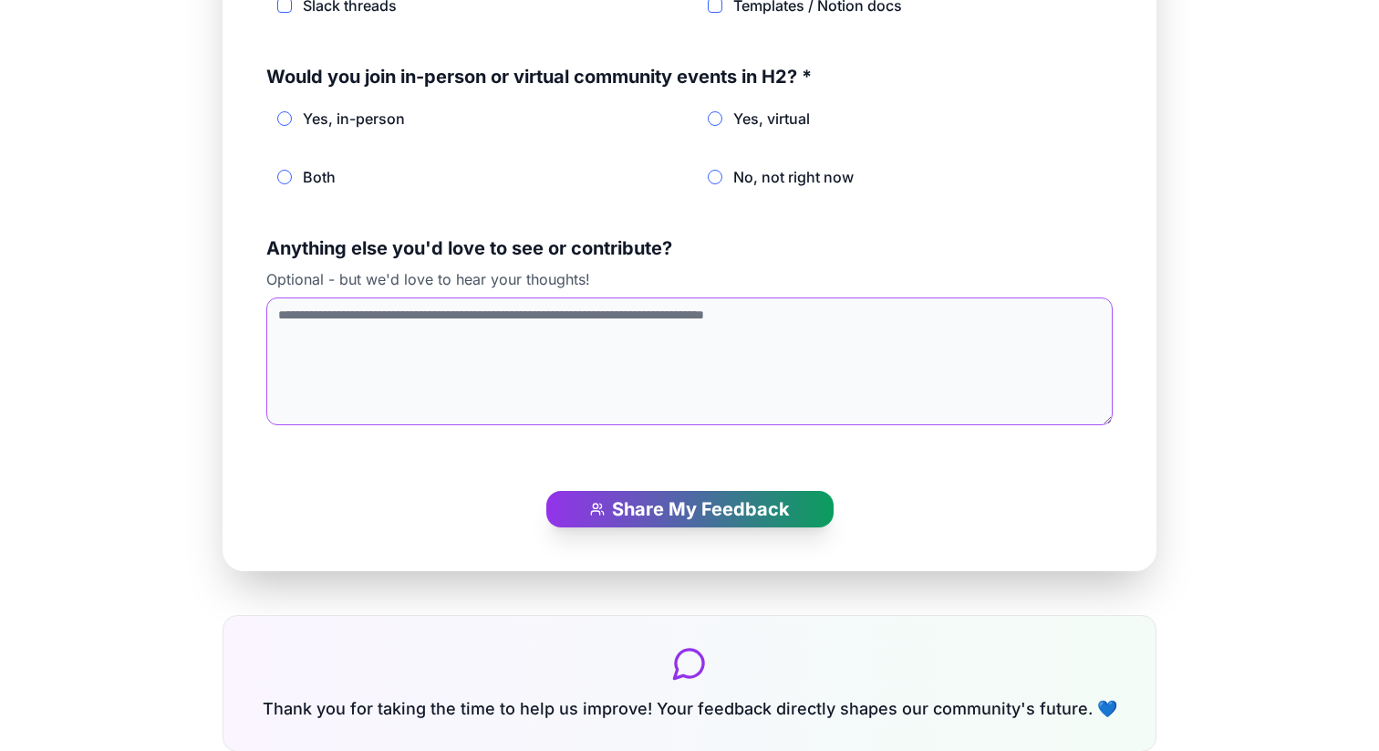
click at [798, 370] on textarea "Anything else you'd love to see or contribute?" at bounding box center [689, 361] width 846 height 128
